Goal: Task Accomplishment & Management: Manage account settings

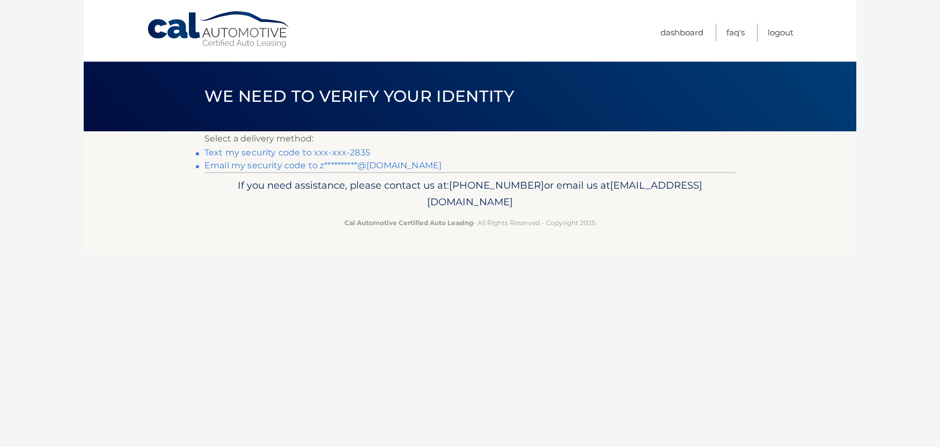
click at [349, 154] on link "Text my security code to xxx-xxx-2835" at bounding box center [287, 153] width 166 height 10
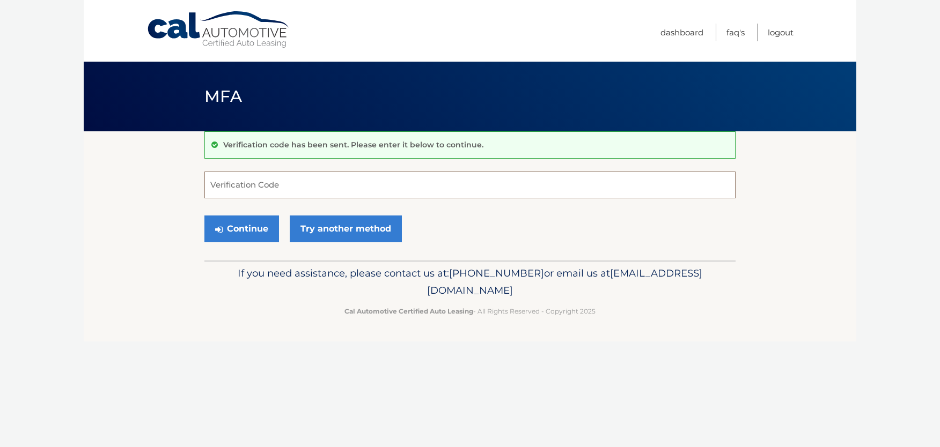
click at [406, 185] on input "Verification Code" at bounding box center [469, 185] width 531 height 27
type input "302287"
click at [252, 230] on button "Continue" at bounding box center [241, 229] width 75 height 27
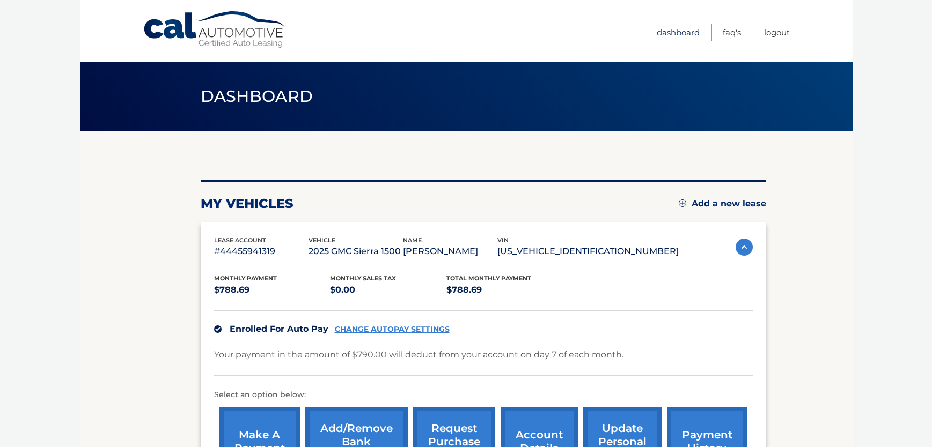
click at [678, 29] on link "Dashboard" at bounding box center [678, 33] width 43 height 18
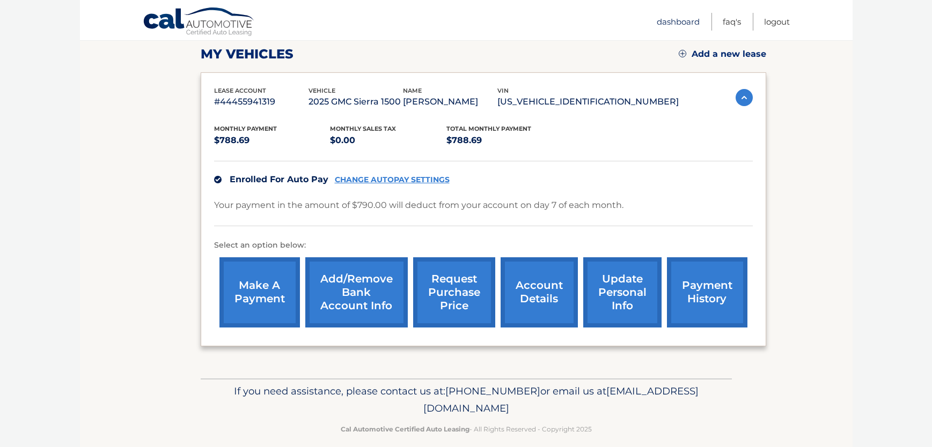
scroll to position [162, 0]
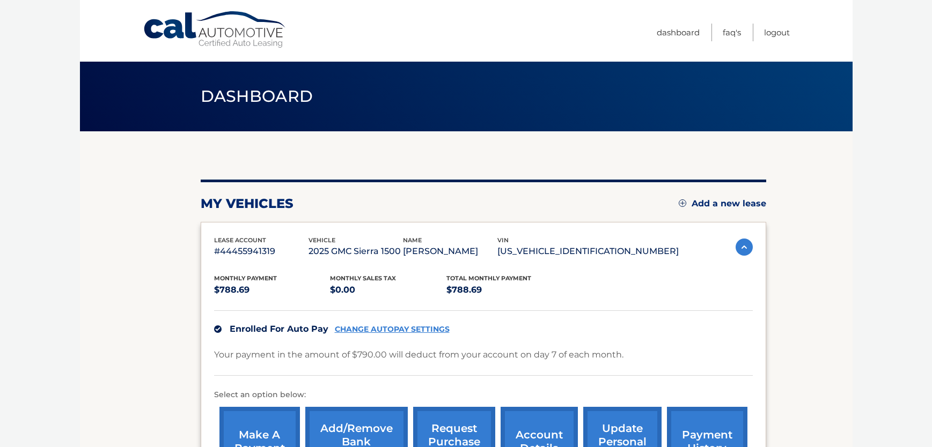
click at [236, 29] on link "Cal Automotive" at bounding box center [215, 30] width 145 height 38
click at [781, 33] on link "Logout" at bounding box center [777, 33] width 26 height 18
